Goal: Task Accomplishment & Management: Use online tool/utility

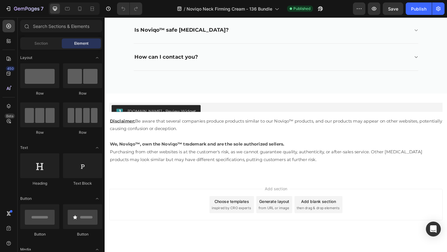
scroll to position [2309, 0]
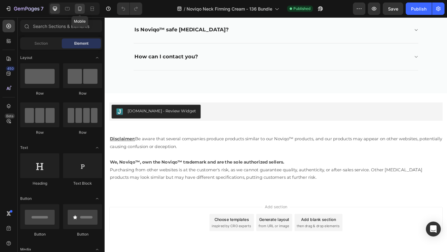
click at [84, 12] on div at bounding box center [80, 9] width 10 height 10
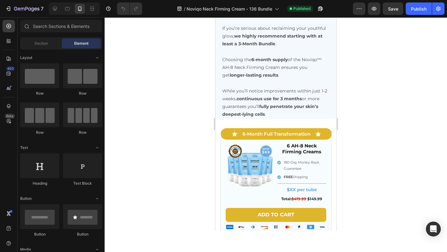
scroll to position [1591, 0]
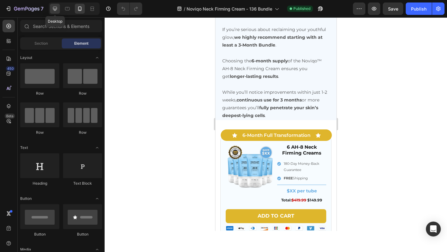
click at [58, 7] on div at bounding box center [55, 9] width 10 height 10
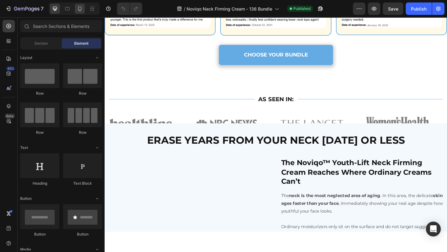
scroll to position [469, 0]
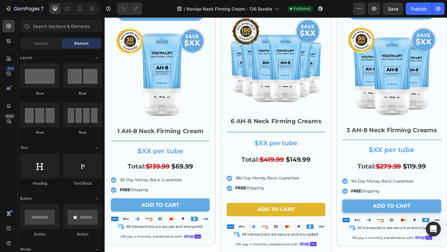
scroll to position [1877, 0]
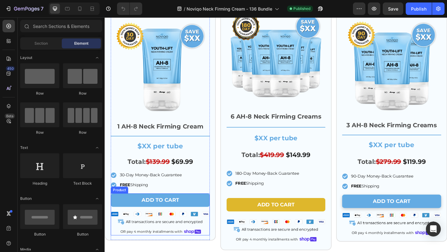
click at [152, 246] on div "Add to cart Add to Cart Image OR pay 4 monthly installments with Text Block Ima…" at bounding box center [165, 232] width 108 height 46
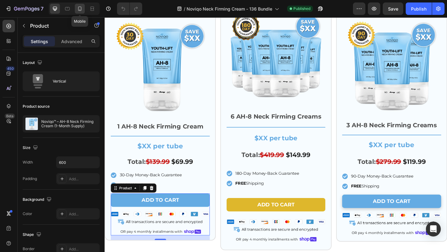
click at [77, 8] on icon at bounding box center [80, 9] width 6 height 6
type input "100%"
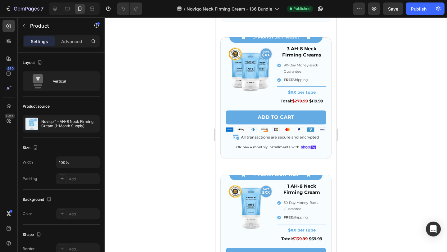
scroll to position [2016, 0]
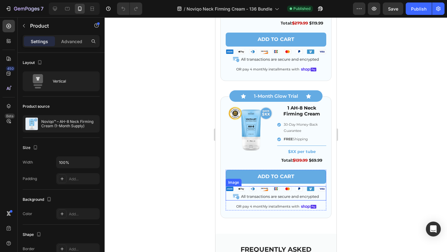
click at [263, 201] on div "Add to cart Add to Cart Image OR pay 4 monthly installments with Text Block Ima…" at bounding box center [275, 190] width 100 height 41
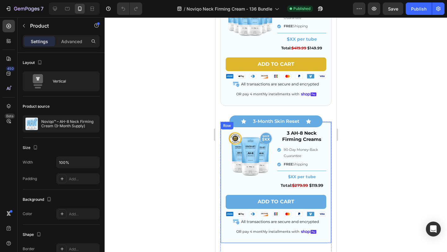
scroll to position [1853, 0]
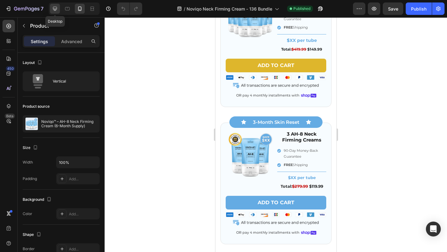
click at [52, 12] on div at bounding box center [55, 9] width 10 height 10
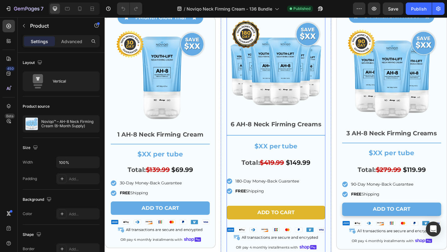
scroll to position [1888, 0]
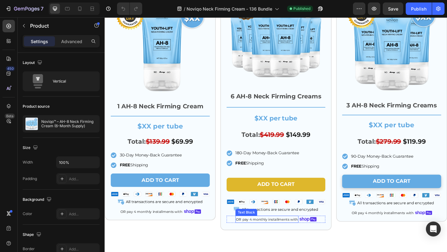
click at [276, 234] on p "OR pay 4 monthly installments with" at bounding box center [280, 237] width 67 height 7
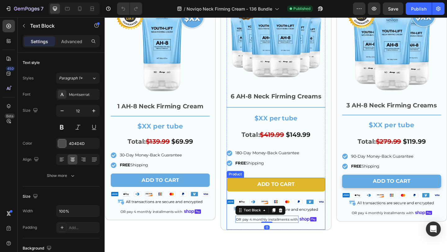
click at [285, 210] on div "Add to cart Add to Cart" at bounding box center [291, 203] width 108 height 23
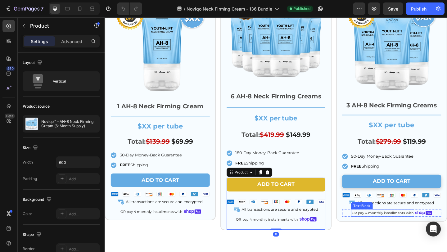
click at [398, 226] on div "OR pay 4 monthly installments with" at bounding box center [406, 230] width 69 height 8
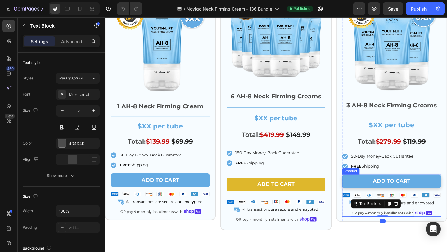
click at [419, 206] on div "Add to cart Add to Cart" at bounding box center [417, 198] width 108 height 20
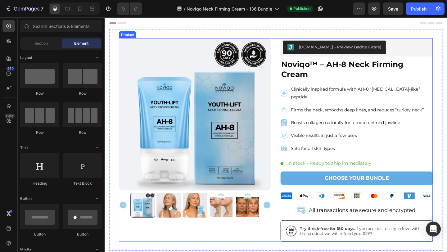
click at [290, 56] on div "Product Images Judge.me - Preview Badge (Stars) Judge.me Noviqo™ – AH-8 Neck Fi…" at bounding box center [290, 150] width 341 height 221
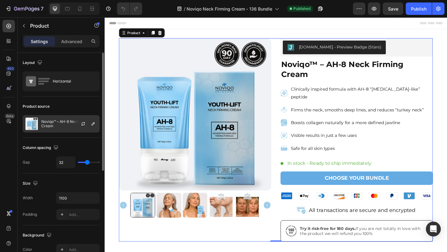
click at [62, 121] on p "Noviqo™ – AH-8 Neck Firming Cream" at bounding box center [69, 123] width 56 height 9
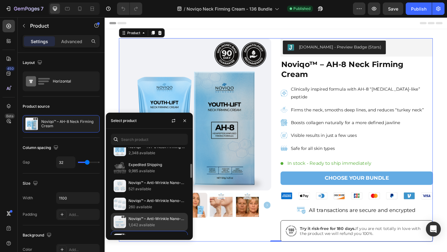
scroll to position [202, 0]
